Goal: Find specific page/section: Find specific page/section

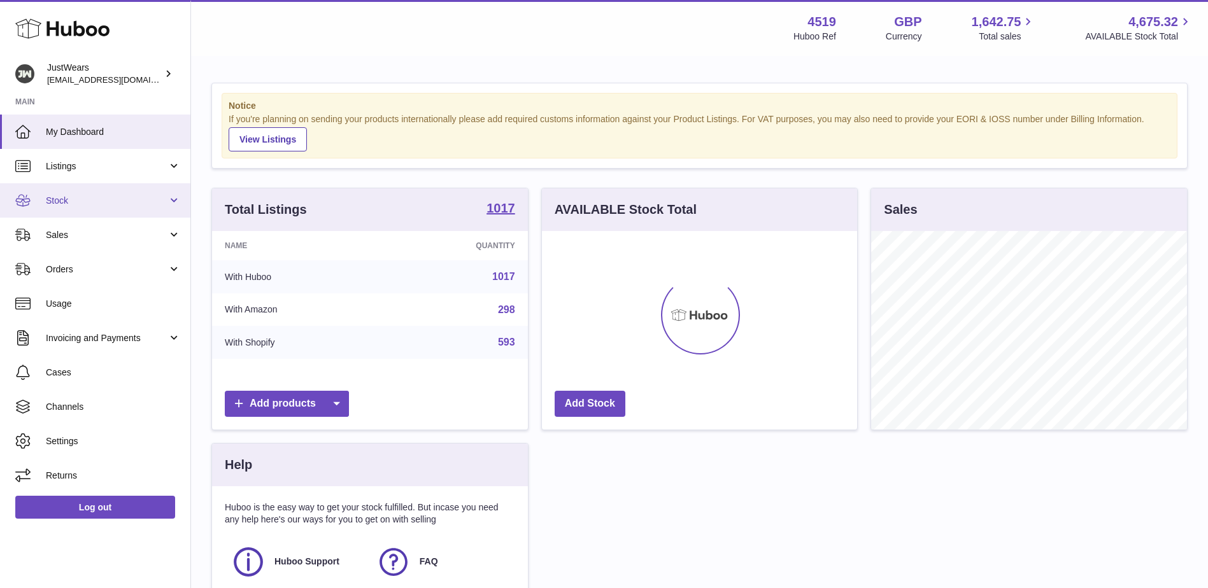
scroll to position [199, 315]
click at [137, 234] on span "Sales" at bounding box center [107, 235] width 122 height 12
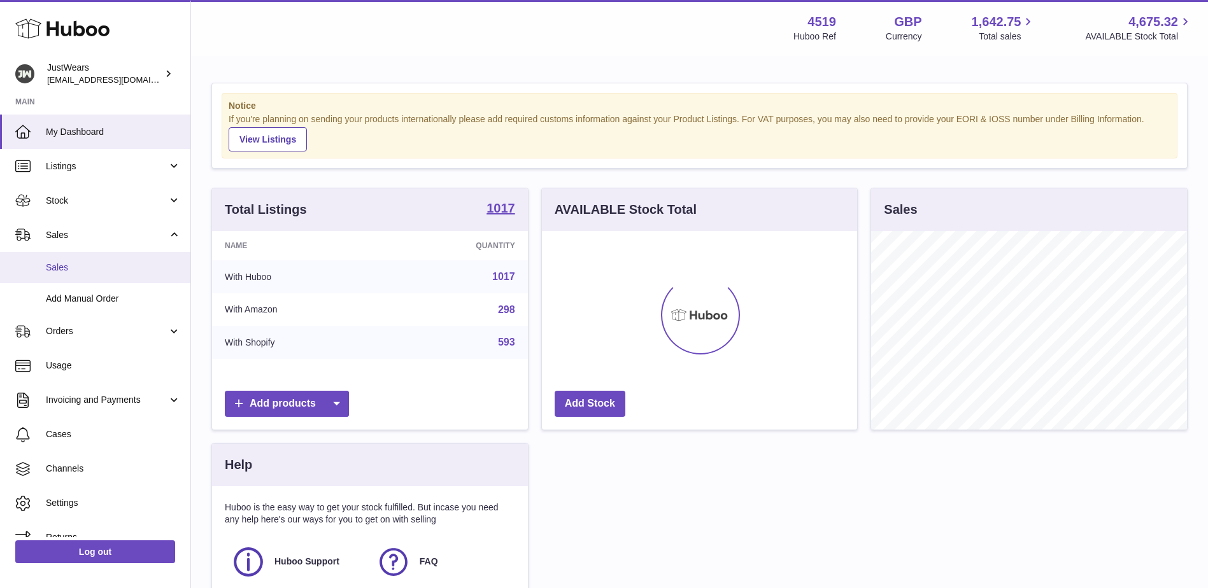
click at [127, 269] on span "Sales" at bounding box center [113, 268] width 135 height 12
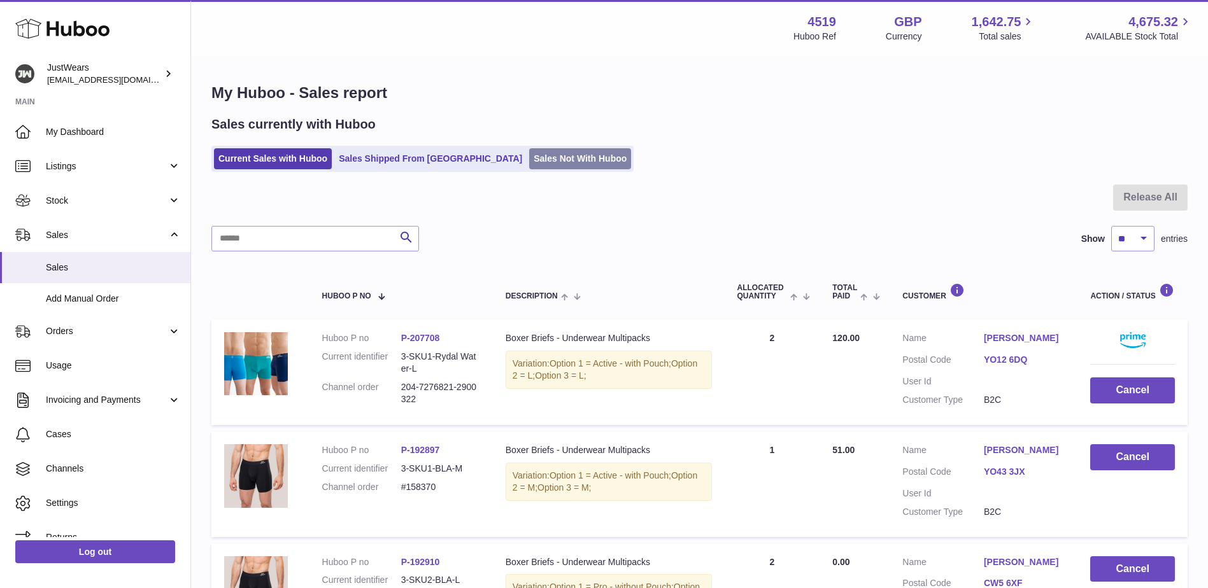
click at [529, 157] on link "Sales Not With Huboo" at bounding box center [580, 158] width 102 height 21
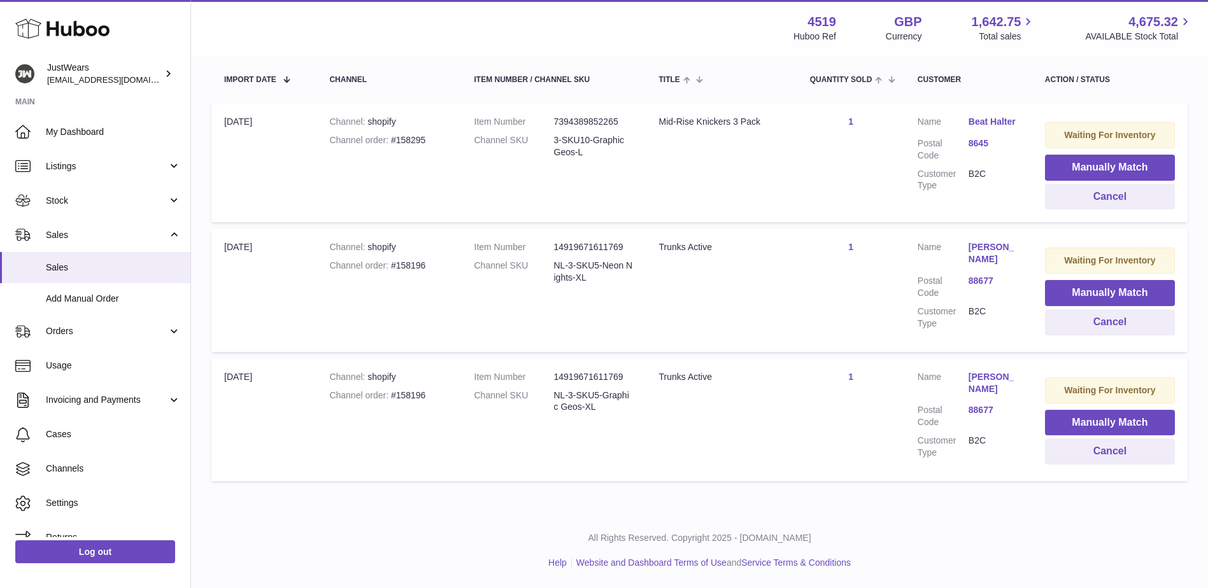
scroll to position [173, 0]
